Goal: Task Accomplishment & Management: Use online tool/utility

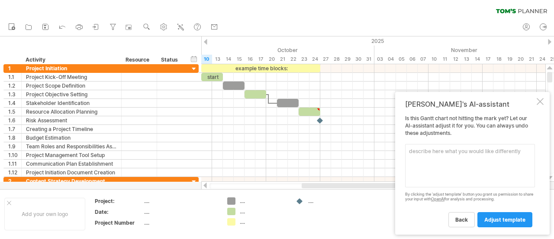
click at [466, 221] on span "back" at bounding box center [462, 219] width 13 height 6
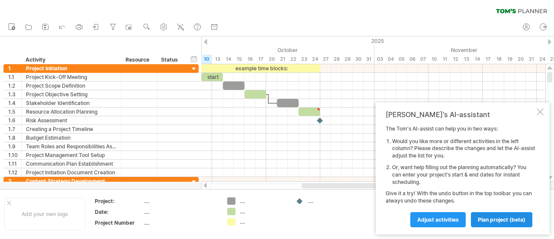
click at [504, 225] on link "plan project (beta)" at bounding box center [501, 219] width 61 height 15
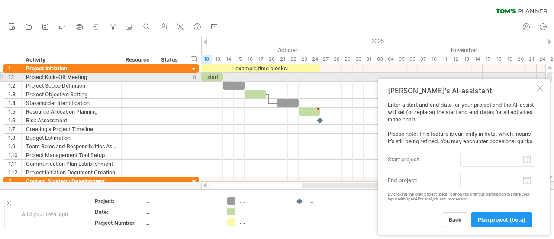
click at [540, 84] on div at bounding box center [540, 87] width 7 height 7
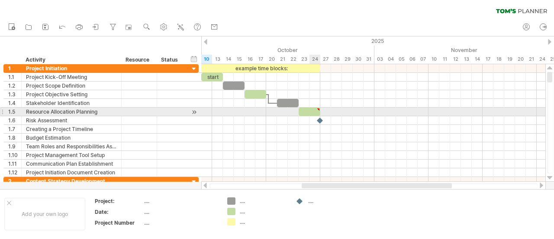
type textarea "**********"
click at [315, 111] on div at bounding box center [310, 111] width 22 height 8
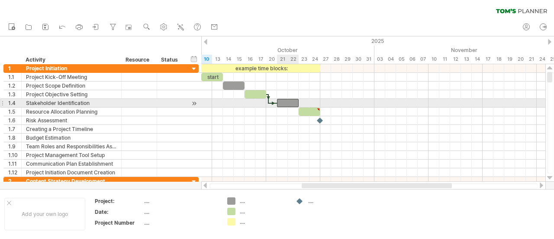
click at [289, 102] on div at bounding box center [288, 103] width 22 height 8
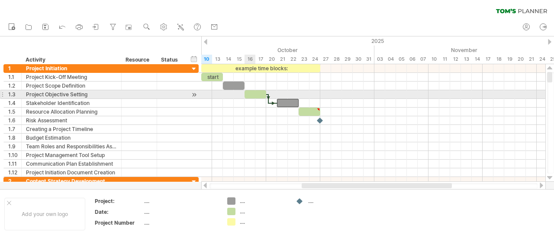
click at [251, 93] on div at bounding box center [256, 94] width 22 height 8
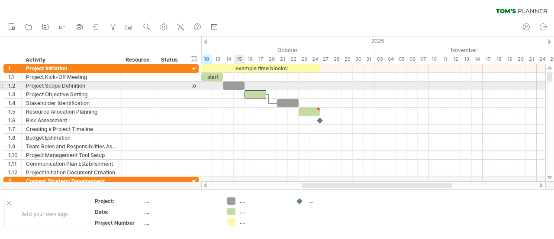
click at [234, 85] on div at bounding box center [234, 85] width 22 height 8
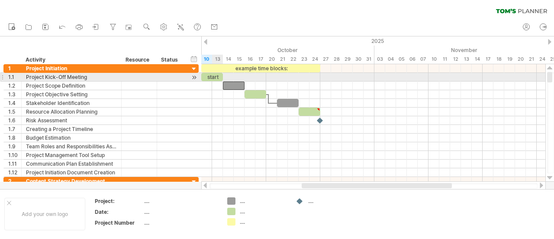
click at [212, 76] on div "start" at bounding box center [212, 77] width 22 height 8
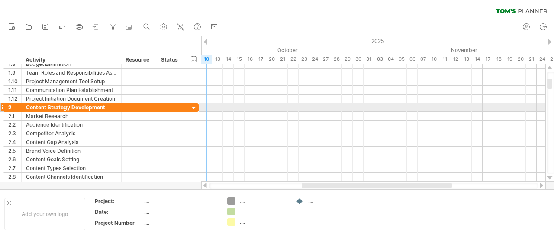
click at [194, 106] on div at bounding box center [194, 108] width 8 height 8
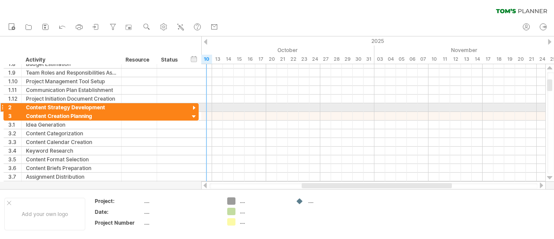
click at [194, 106] on div at bounding box center [194, 108] width 8 height 8
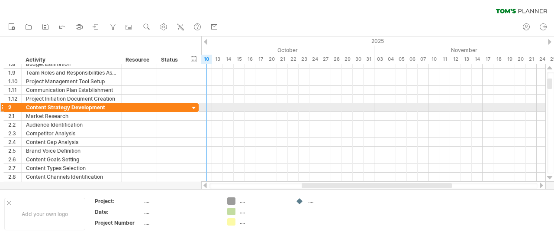
click at [194, 106] on div at bounding box center [194, 108] width 8 height 8
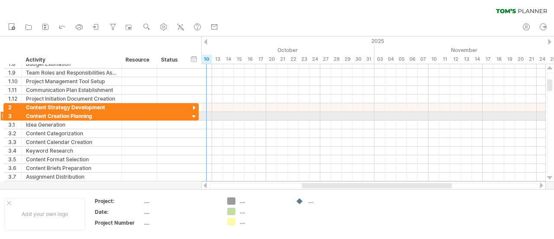
click at [194, 116] on div at bounding box center [194, 117] width 8 height 8
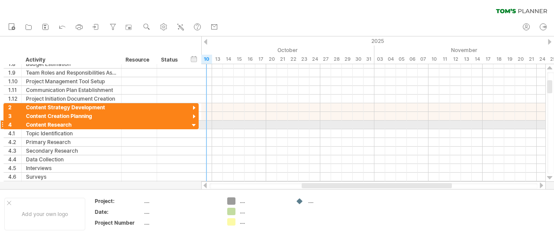
click at [194, 123] on div at bounding box center [194, 125] width 8 height 8
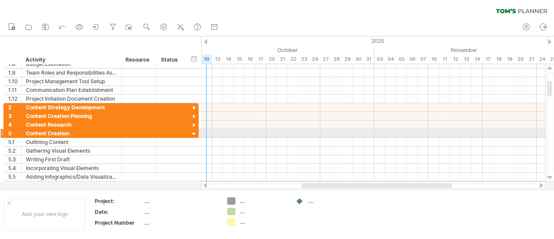
click at [193, 132] on div at bounding box center [194, 134] width 8 height 8
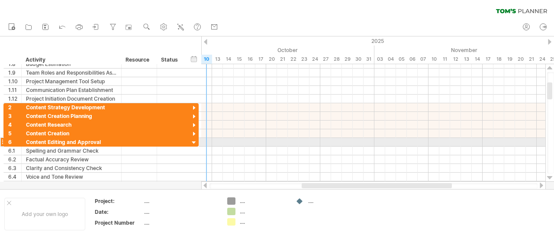
click at [193, 141] on div at bounding box center [194, 143] width 8 height 8
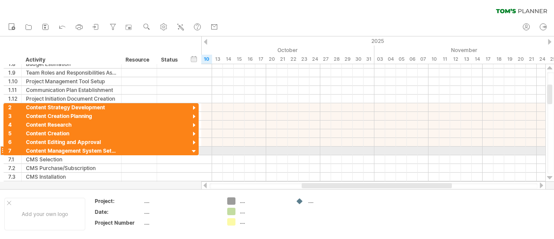
click at [194, 150] on div at bounding box center [194, 151] width 8 height 8
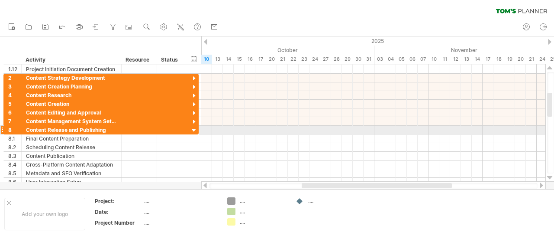
click at [192, 130] on div at bounding box center [194, 130] width 8 height 8
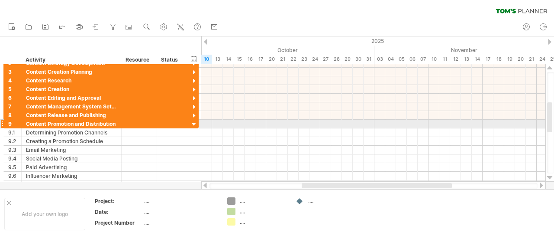
click at [194, 124] on div at bounding box center [194, 124] width 8 height 8
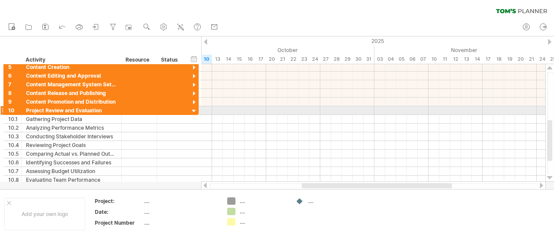
click at [193, 111] on div at bounding box center [194, 111] width 8 height 8
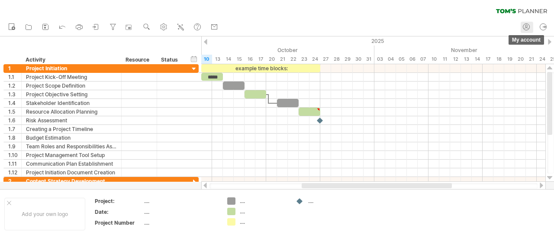
click at [527, 30] on circle at bounding box center [526, 27] width 6 height 6
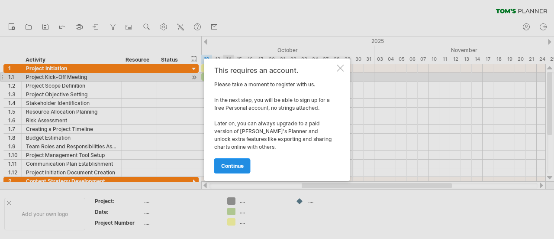
click at [236, 164] on span "continue" at bounding box center [232, 165] width 23 height 6
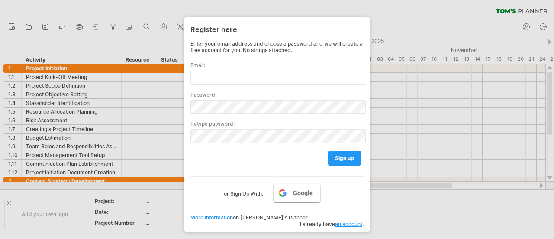
click at [300, 192] on span "Google" at bounding box center [303, 192] width 20 height 7
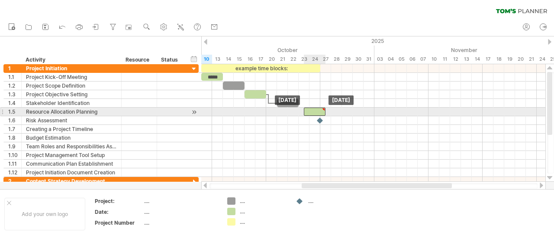
drag, startPoint x: 319, startPoint y: 109, endPoint x: 324, endPoint y: 108, distance: 5.3
click at [324, 108] on div at bounding box center [324, 109] width 4 height 4
drag, startPoint x: 326, startPoint y: 110, endPoint x: 322, endPoint y: 110, distance: 4.8
click at [322, 110] on span at bounding box center [320, 111] width 3 height 8
click at [313, 112] on div at bounding box center [312, 111] width 16 height 8
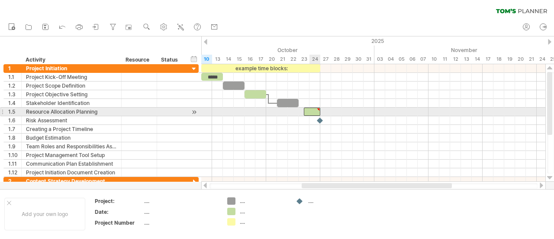
click at [313, 112] on div at bounding box center [312, 111] width 16 height 8
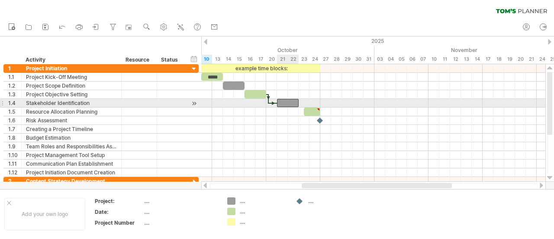
click at [293, 102] on div at bounding box center [288, 103] width 22 height 8
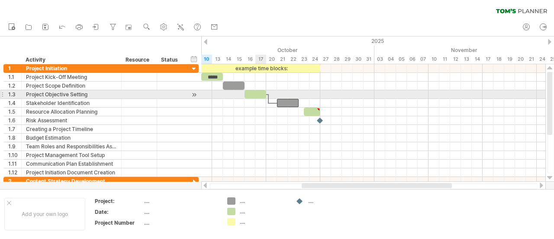
click at [260, 97] on div at bounding box center [256, 94] width 22 height 8
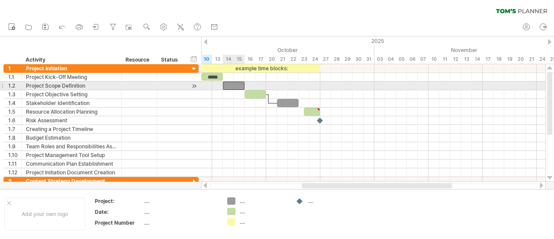
click at [241, 88] on div at bounding box center [234, 85] width 22 height 8
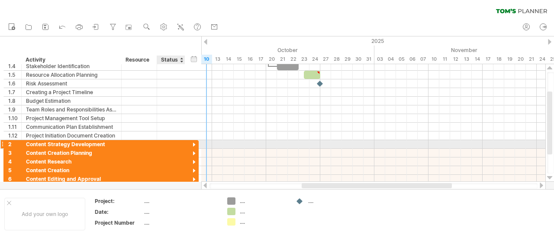
click at [193, 142] on div at bounding box center [194, 145] width 8 height 8
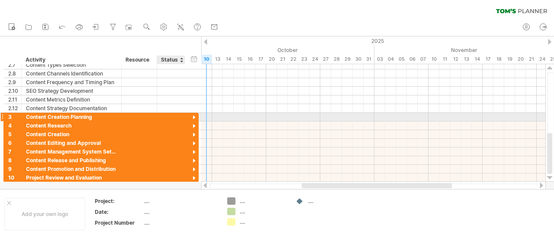
click at [195, 117] on div at bounding box center [194, 117] width 8 height 8
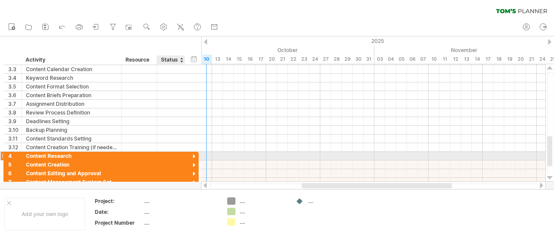
click at [193, 152] on div at bounding box center [194, 156] width 8 height 8
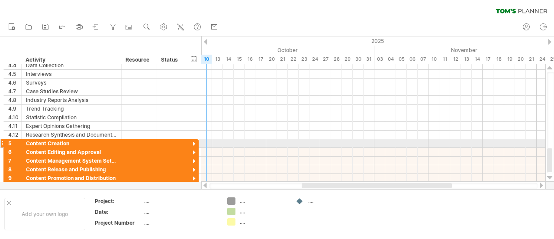
click at [194, 142] on div at bounding box center [194, 144] width 8 height 8
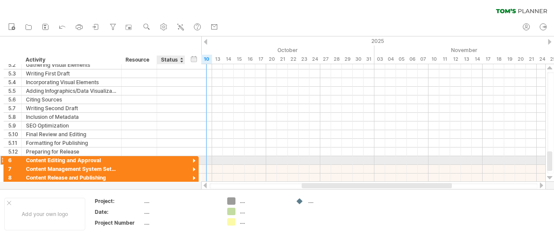
click at [194, 158] on div at bounding box center [194, 161] width 8 height 8
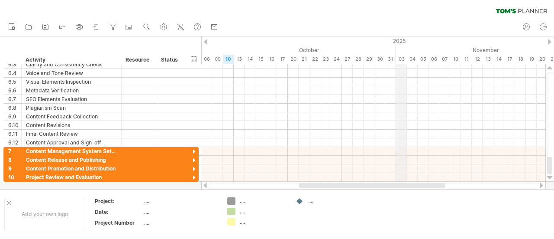
drag, startPoint x: 374, startPoint y: 40, endPoint x: 403, endPoint y: 40, distance: 29.0
click at [403, 40] on div "2025" at bounding box center [261, 40] width 1202 height 9
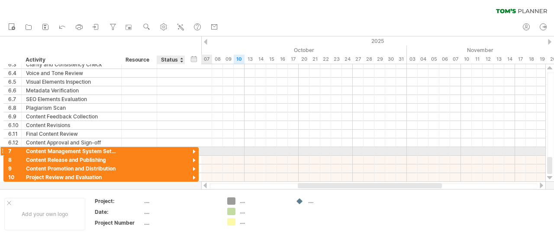
click at [194, 149] on div at bounding box center [194, 152] width 8 height 8
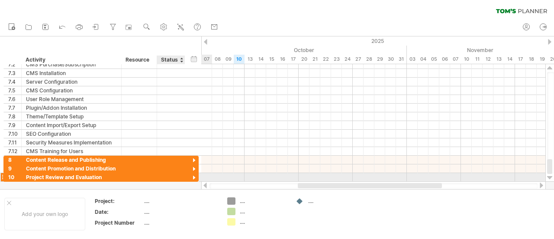
click at [193, 177] on div at bounding box center [194, 178] width 8 height 8
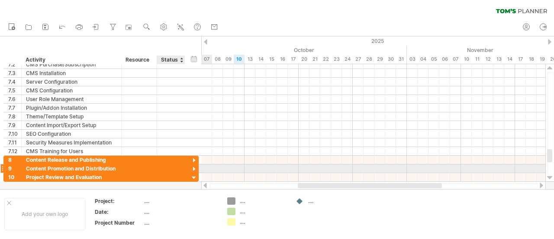
click at [195, 166] on div at bounding box center [194, 169] width 8 height 8
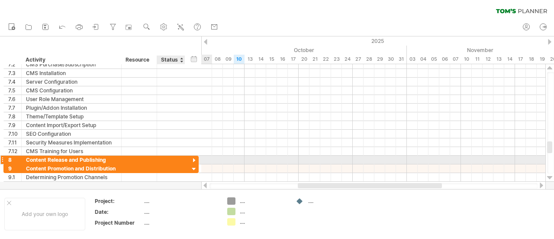
click at [194, 157] on div at bounding box center [194, 160] width 8 height 8
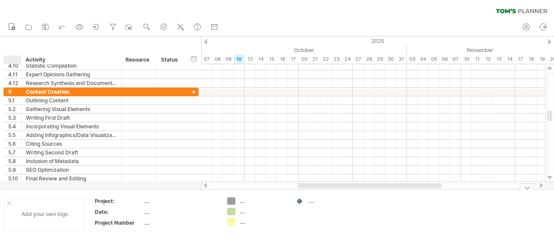
click at [8, 202] on div at bounding box center [9, 202] width 4 height 4
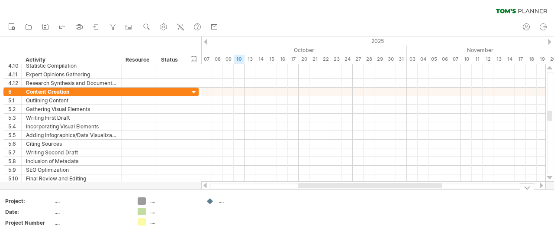
click at [527, 188] on div at bounding box center [527, 186] width 14 height 6
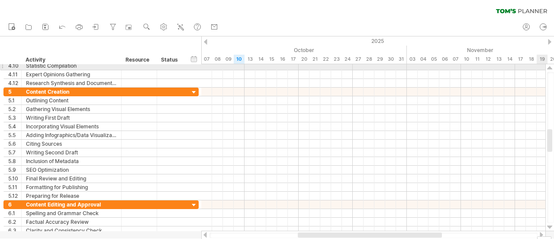
drag, startPoint x: 553, startPoint y: 142, endPoint x: 545, endPoint y: 68, distance: 75.3
click at [545, 68] on div "Trying to reach [DOMAIN_NAME] Connected again... 0% clear filter new 1" at bounding box center [277, 119] width 554 height 239
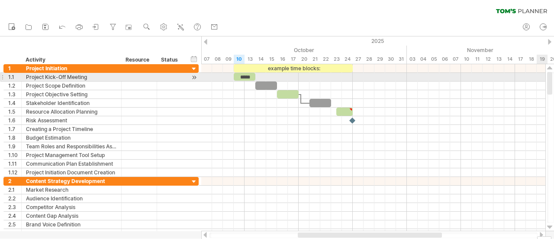
drag, startPoint x: 551, startPoint y: 141, endPoint x: 546, endPoint y: 75, distance: 65.6
click at [546, 75] on div "Trying to reach [DOMAIN_NAME] Connected again... 0% clear filter new 1" at bounding box center [277, 119] width 554 height 239
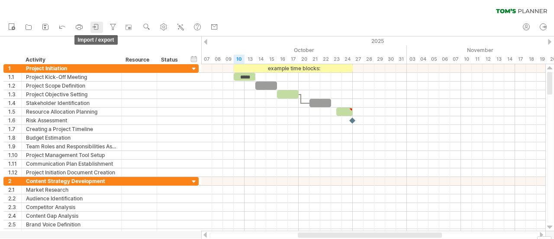
click at [94, 25] on icon at bounding box center [96, 26] width 4 height 5
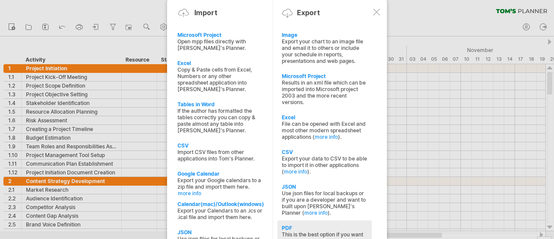
click at [319, 231] on div "This is the best option if you want to print your schedule (and stick it up the…" at bounding box center [325, 240] width 86 height 19
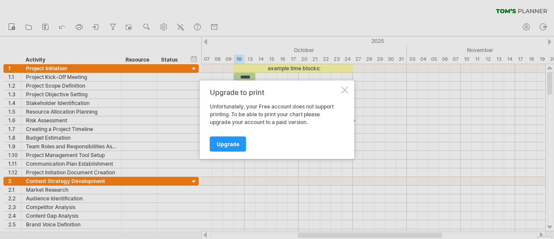
click at [349, 89] on div "Upgrade to print Unfortunately, your Free account does not support printing. To…" at bounding box center [277, 119] width 155 height 78
click at [344, 90] on div at bounding box center [345, 89] width 7 height 7
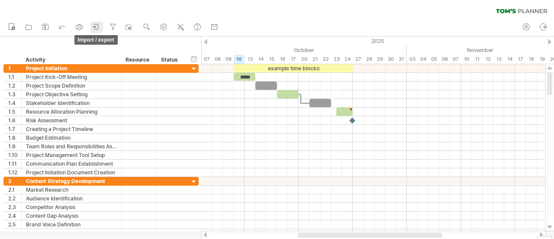
click at [94, 26] on icon at bounding box center [96, 27] width 9 height 9
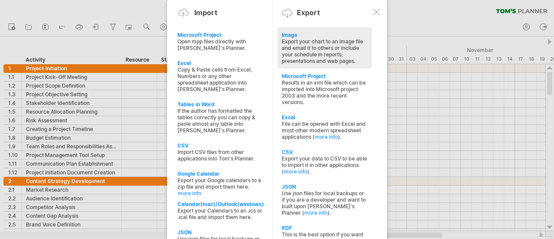
click at [307, 50] on div "Export your chart to an image file and email it to others or include your sched…" at bounding box center [325, 51] width 86 height 26
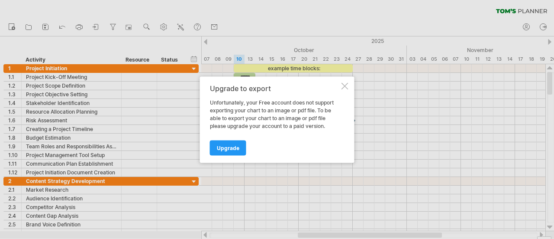
click at [344, 89] on div at bounding box center [345, 85] width 7 height 7
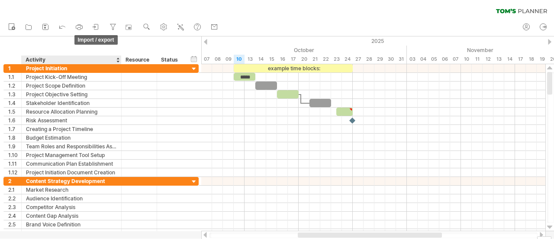
click at [97, 29] on icon at bounding box center [96, 26] width 4 height 5
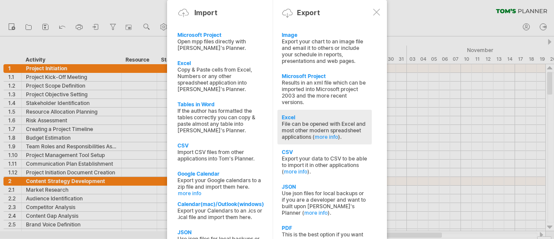
click at [335, 114] on div "Excel" at bounding box center [325, 117] width 86 height 6
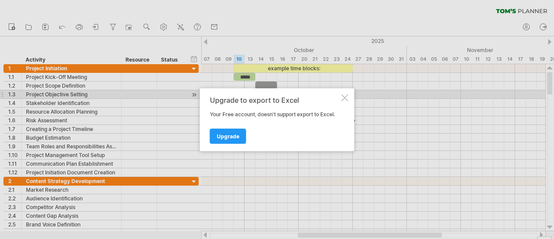
click at [347, 97] on div at bounding box center [345, 97] width 7 height 7
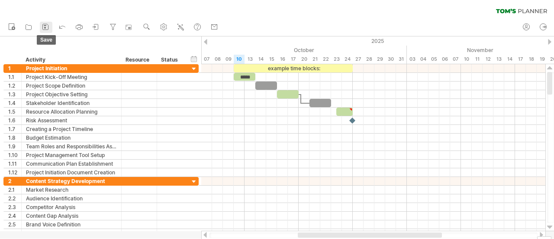
click at [43, 25] on icon at bounding box center [45, 27] width 9 height 9
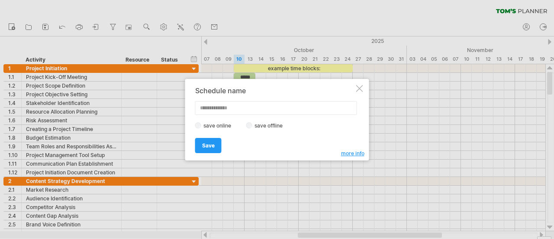
click at [360, 88] on div at bounding box center [359, 88] width 7 height 7
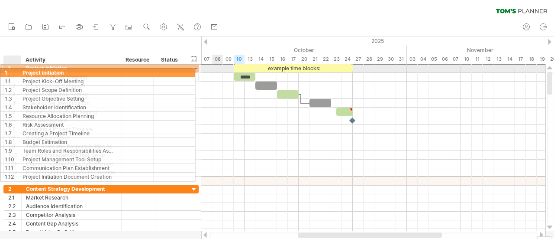
drag, startPoint x: 25, startPoint y: 68, endPoint x: 21, endPoint y: 71, distance: 5.2
click at [22, 71] on div "**********" at bounding box center [72, 68] width 100 height 8
